Goal: Task Accomplishment & Management: Manage account settings

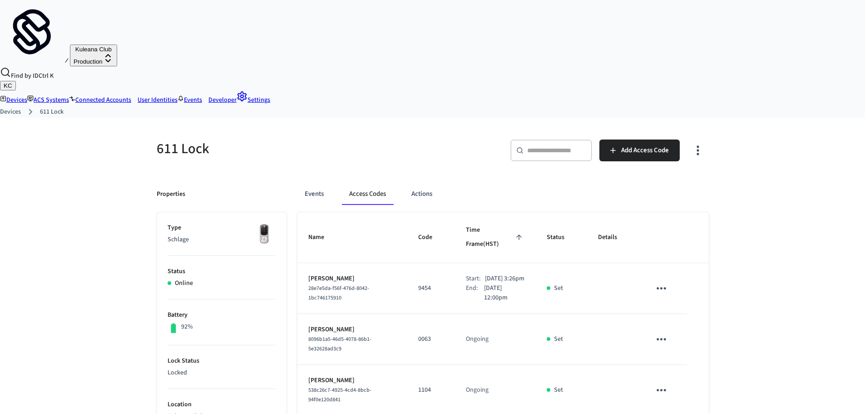
click at [19, 106] on div "Devices 611 Lock" at bounding box center [432, 112] width 865 height 12
click at [19, 107] on link "Devices" at bounding box center [10, 112] width 21 height 10
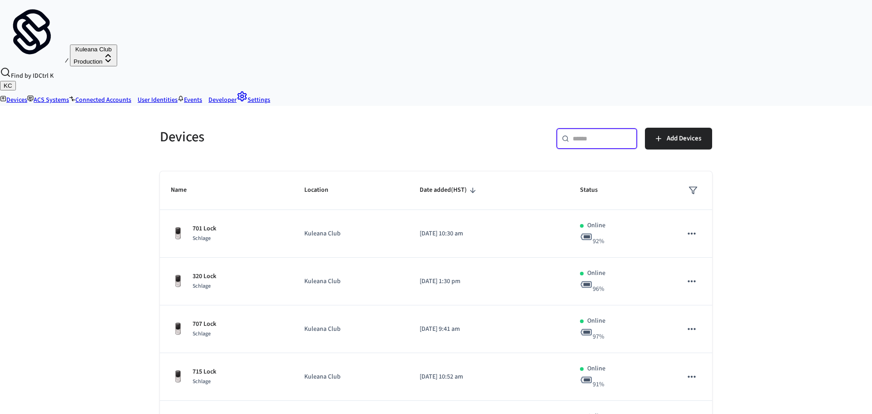
click at [599, 134] on input "text" at bounding box center [602, 138] width 59 height 9
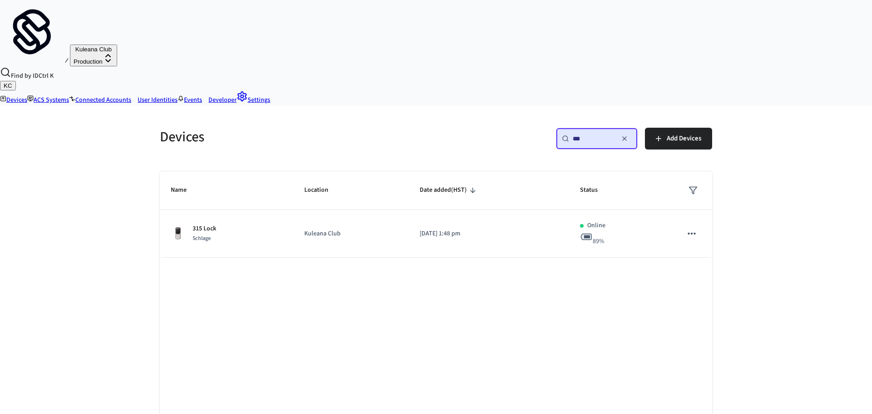
type input "***"
click at [402, 210] on td "Kuleana Club" at bounding box center [350, 234] width 115 height 48
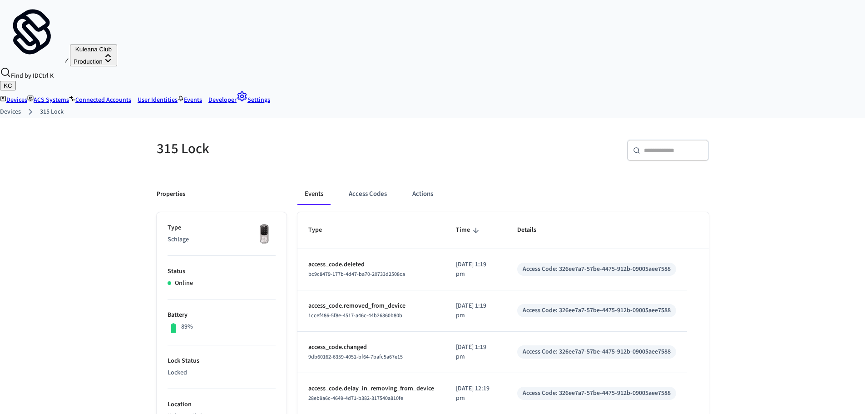
click at [643, 139] on div "​ ​" at bounding box center [668, 150] width 82 height 22
click at [370, 183] on button "Access Codes" at bounding box center [367, 194] width 53 height 22
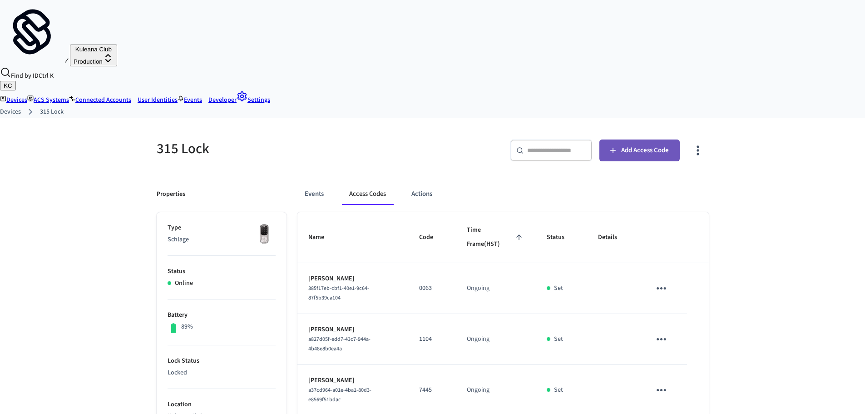
click at [646, 144] on span "Add Access Code" at bounding box center [645, 150] width 48 height 12
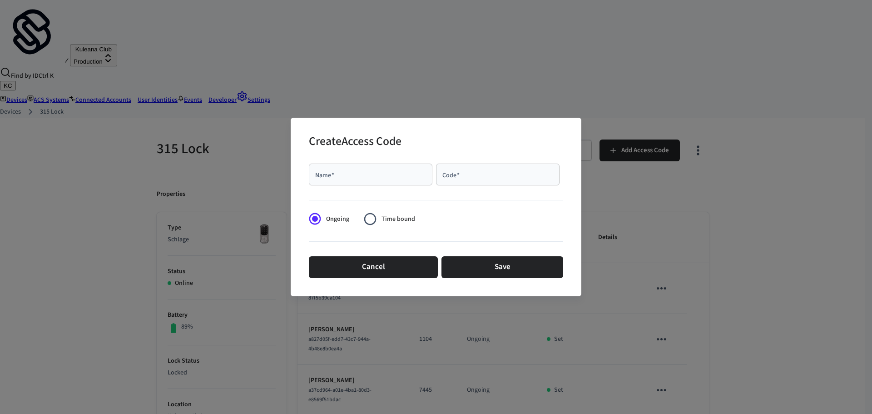
click at [380, 176] on input "Name   *" at bounding box center [370, 174] width 113 height 9
type input "******"
type input "****"
click at [386, 223] on span "Time bound" at bounding box center [398, 219] width 34 height 10
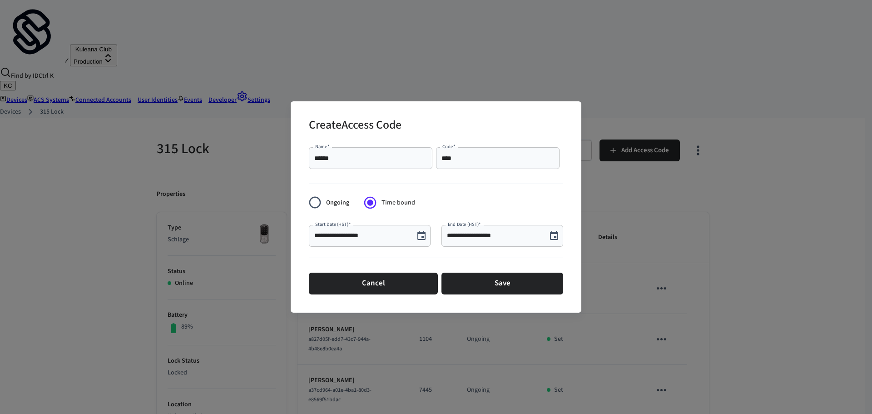
click at [552, 236] on icon "Choose date, selected date is Aug 22, 2025" at bounding box center [554, 235] width 11 height 11
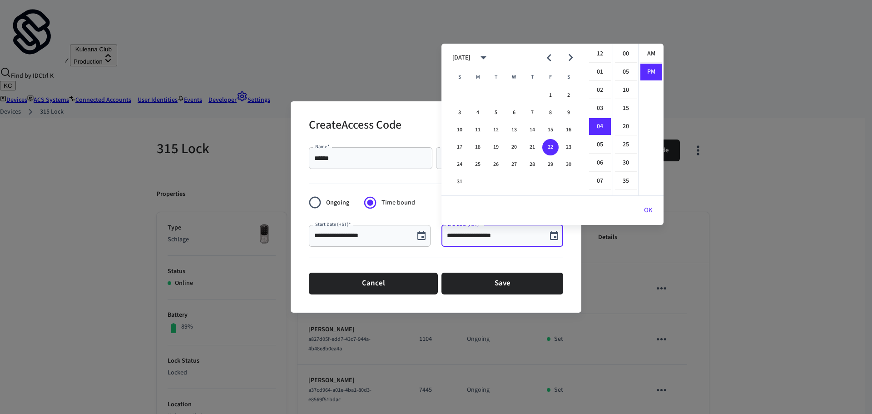
scroll to position [17, 0]
click at [551, 165] on button "29" at bounding box center [550, 164] width 16 height 16
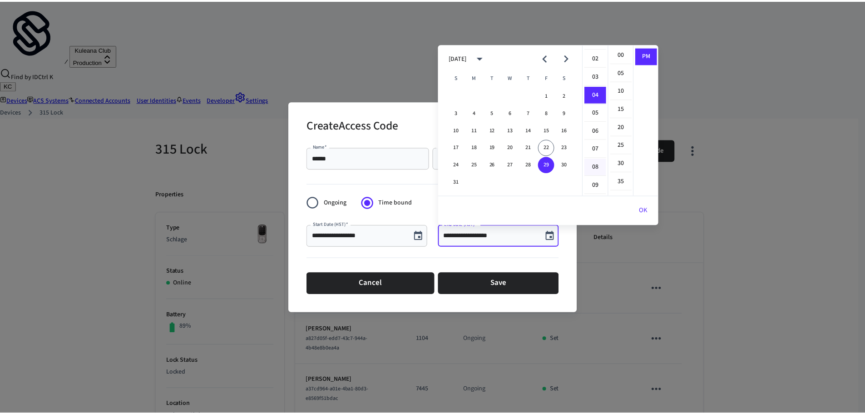
scroll to position [0, 0]
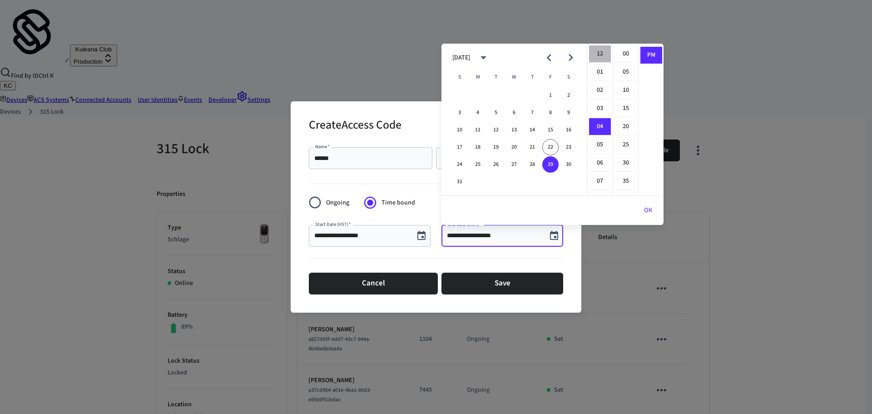
click at [596, 51] on li "12" at bounding box center [600, 53] width 22 height 17
click at [623, 53] on li "00" at bounding box center [626, 53] width 22 height 17
type input "**********"
click at [645, 208] on button "OK" at bounding box center [648, 210] width 30 height 22
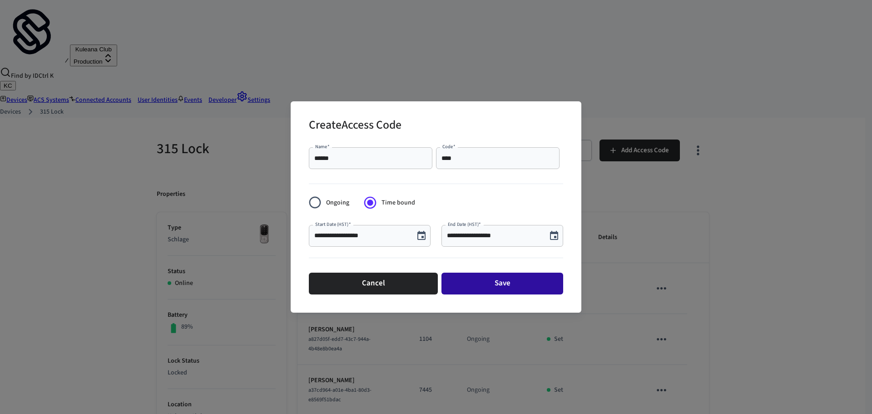
click at [534, 275] on button "Save" at bounding box center [502, 283] width 122 height 22
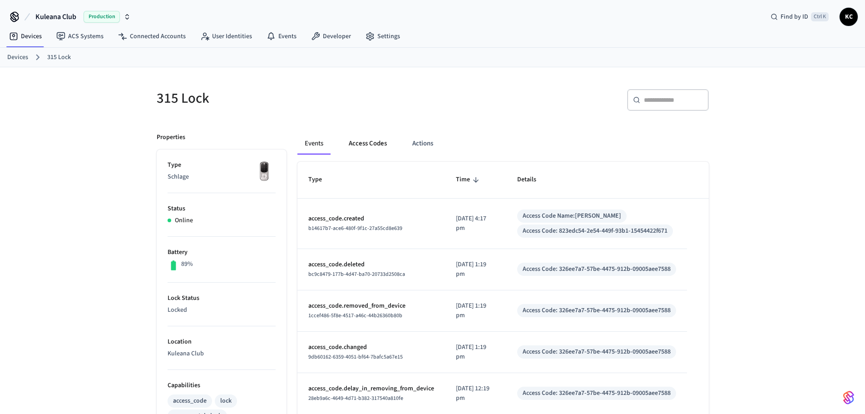
drag, startPoint x: 376, startPoint y: 147, endPoint x: 275, endPoint y: 123, distance: 103.6
click at [376, 148] on button "Access Codes" at bounding box center [367, 144] width 53 height 22
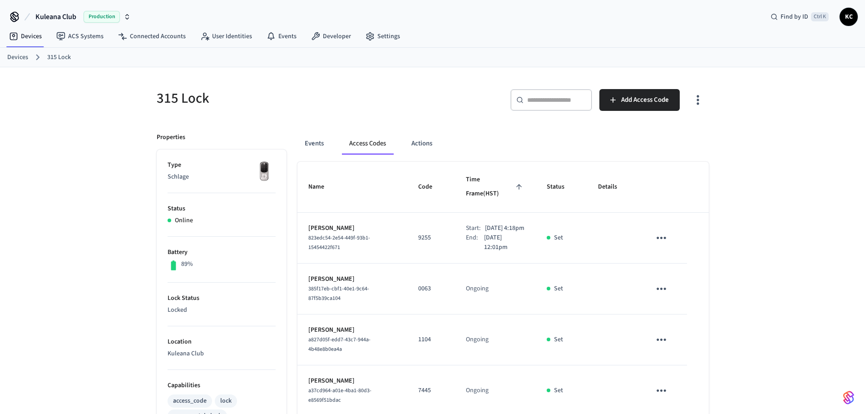
drag, startPoint x: 16, startPoint y: 54, endPoint x: 79, endPoint y: 54, distance: 62.7
click at [17, 54] on link "Devices" at bounding box center [17, 58] width 21 height 10
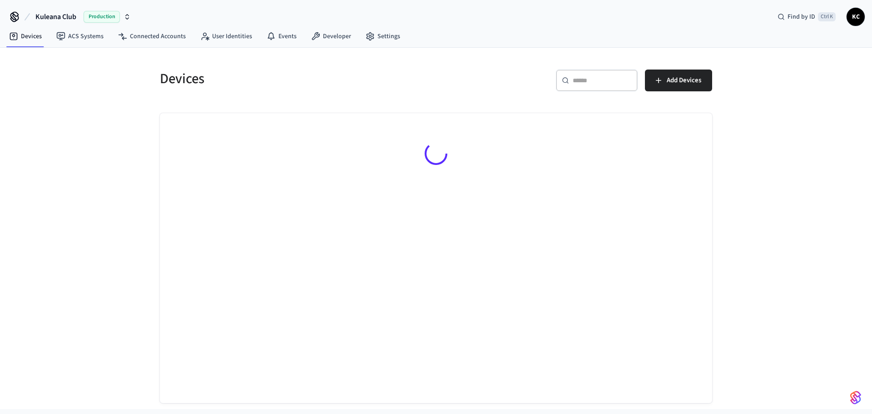
click at [547, 102] on div "Devices ​ ​ Add Devices" at bounding box center [436, 231] width 567 height 344
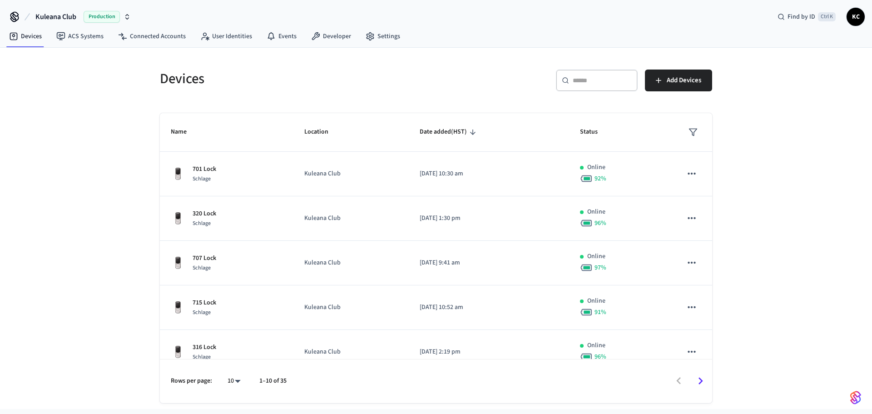
click at [580, 83] on input "text" at bounding box center [602, 80] width 59 height 9
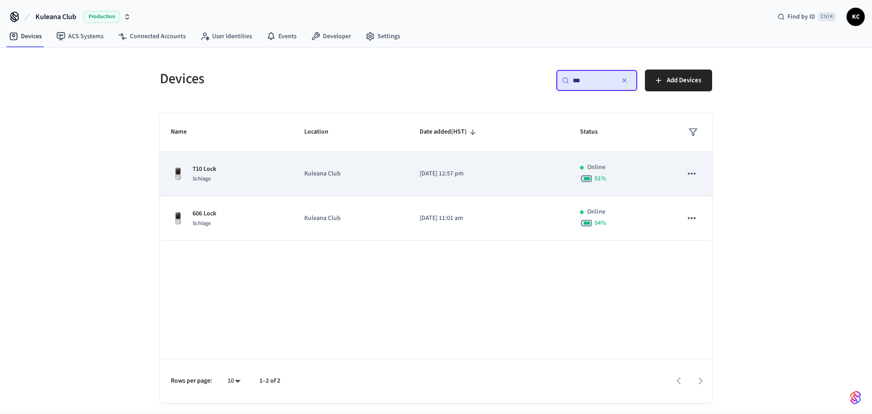
type input "***"
click at [444, 166] on td "[DATE] 12:57 pm" at bounding box center [489, 174] width 160 height 45
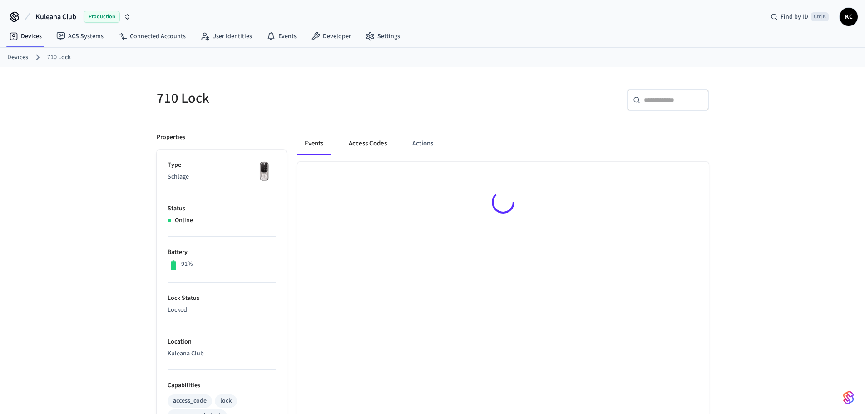
click at [374, 144] on button "Access Codes" at bounding box center [367, 144] width 53 height 22
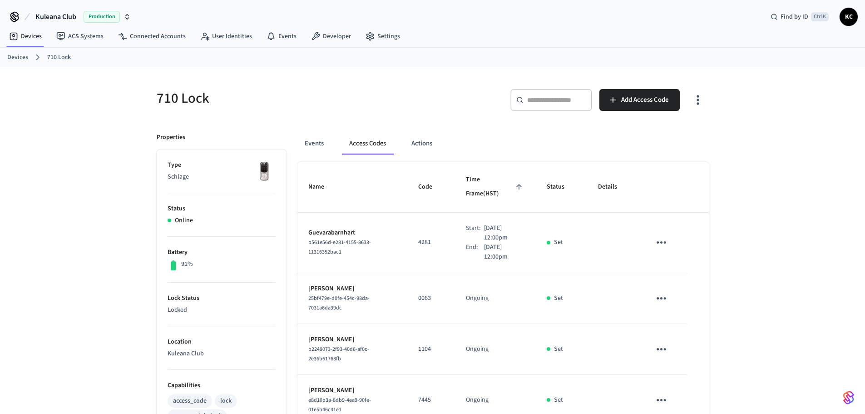
drag, startPoint x: 13, startPoint y: 55, endPoint x: 8, endPoint y: 57, distance: 5.3
click at [13, 55] on link "Devices" at bounding box center [17, 58] width 21 height 10
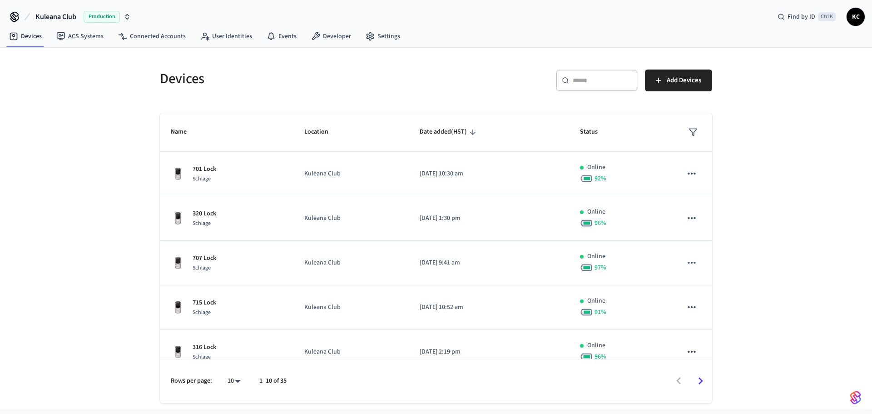
click at [616, 76] on input "text" at bounding box center [602, 80] width 59 height 9
click at [600, 79] on input "text" at bounding box center [602, 80] width 59 height 9
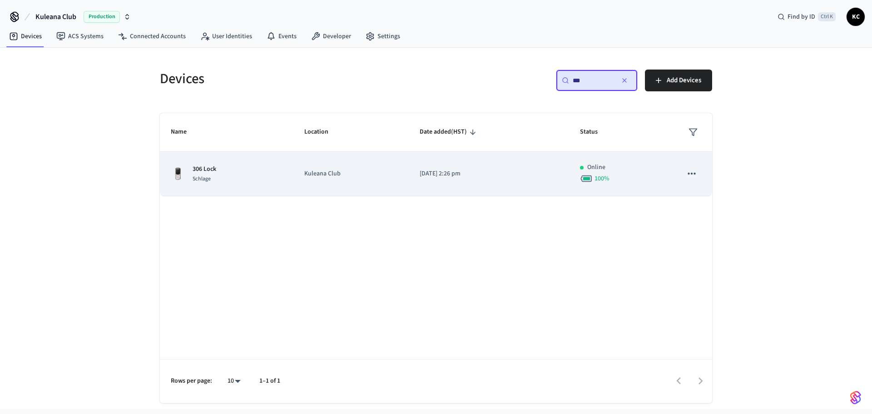
type input "***"
click at [413, 184] on td "[DATE] 2:26 pm" at bounding box center [489, 174] width 160 height 45
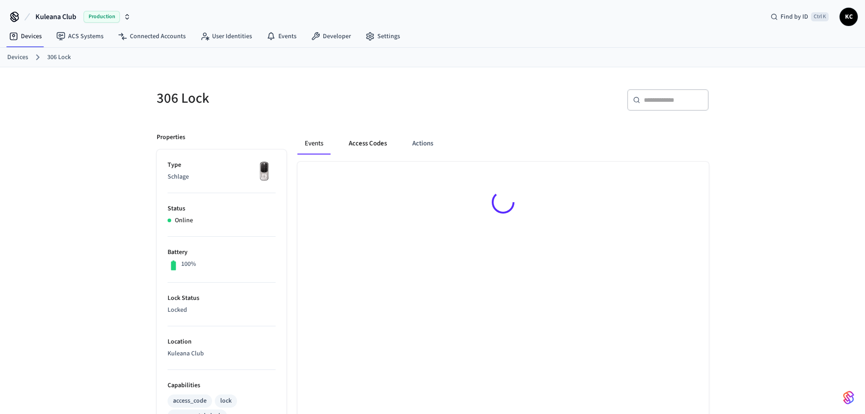
click at [353, 134] on div "Events Access Codes Actions" at bounding box center [498, 385] width 422 height 527
click at [356, 135] on button "Access Codes" at bounding box center [367, 144] width 53 height 22
